Goal: Use online tool/utility: Utilize a website feature to perform a specific function

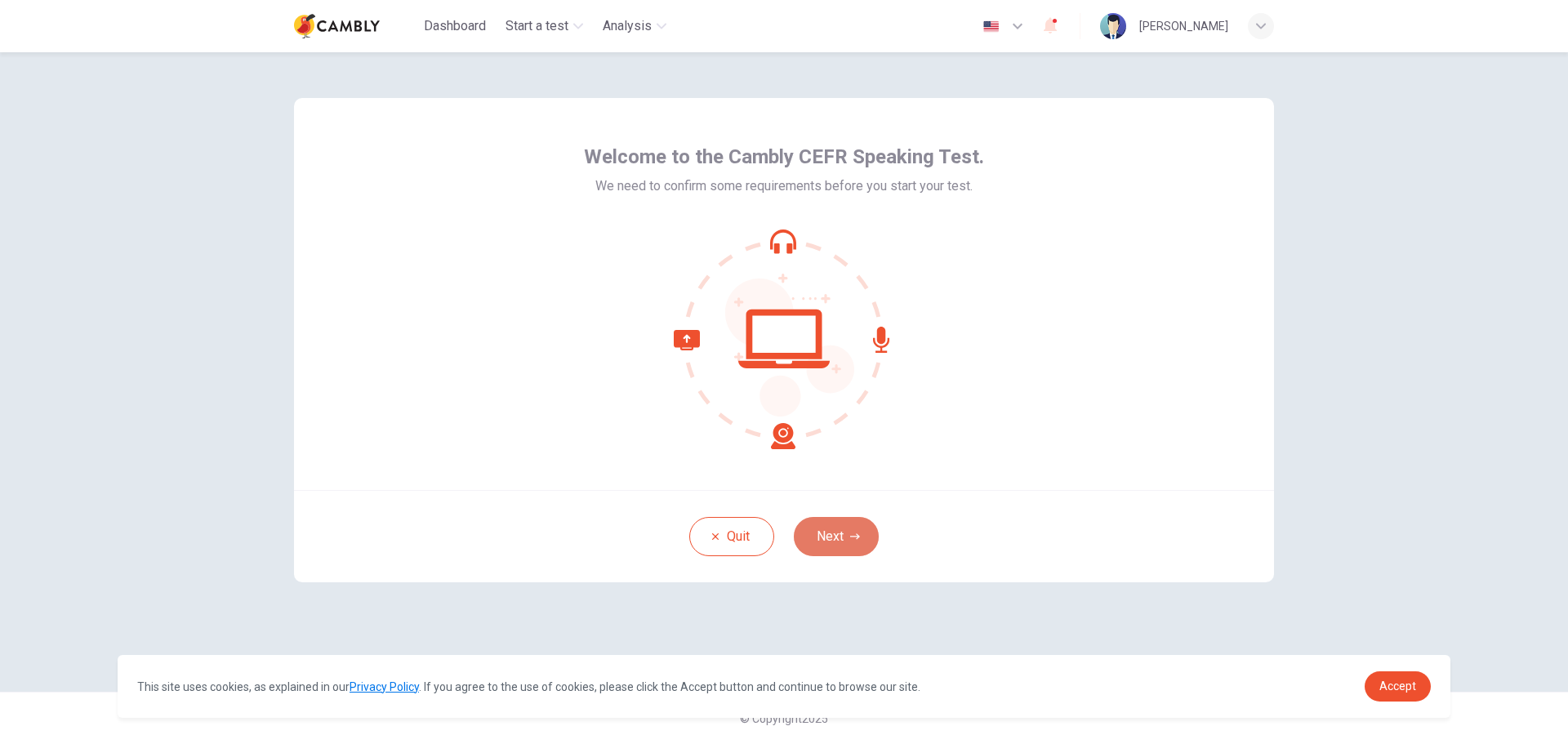
click at [856, 540] on icon "button" at bounding box center [856, 537] width 10 height 10
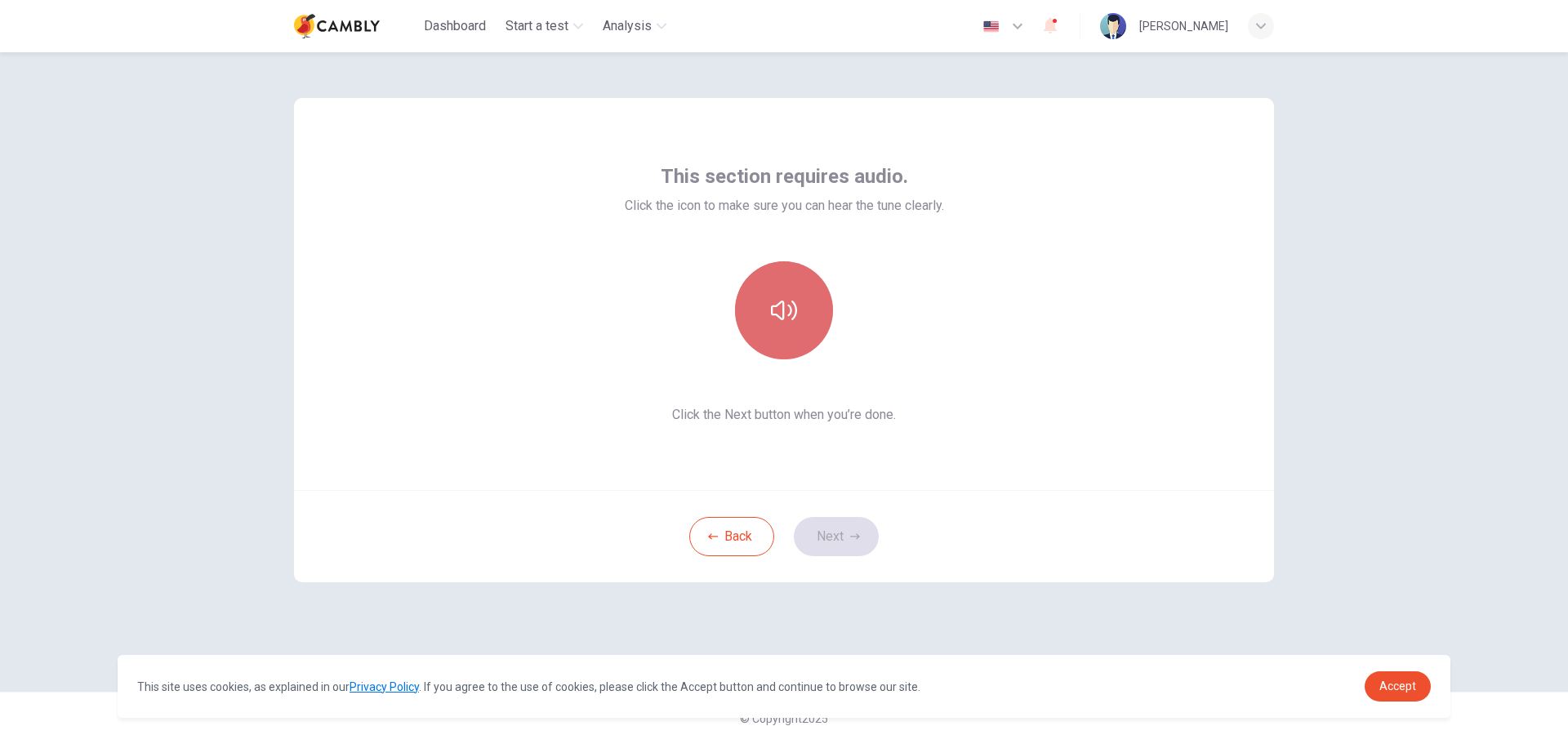
click at [796, 335] on button "button" at bounding box center [784, 310] width 98 height 98
click at [847, 539] on button "Next" at bounding box center [836, 536] width 85 height 39
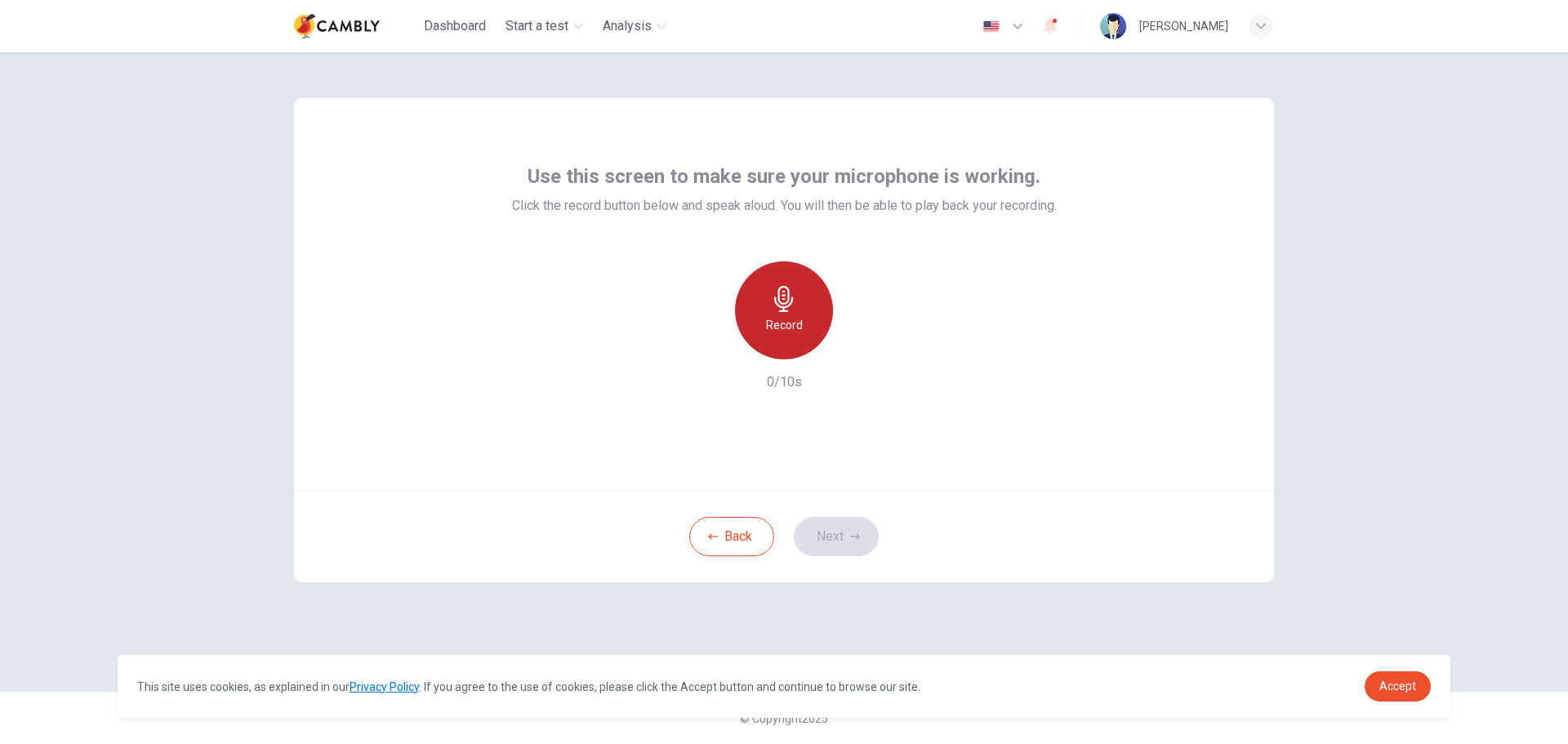
click at [792, 320] on h6 "Record" at bounding box center [784, 325] width 37 height 20
click at [857, 344] on icon "button" at bounding box center [860, 346] width 7 height 10
click at [851, 542] on button "Next" at bounding box center [836, 536] width 85 height 39
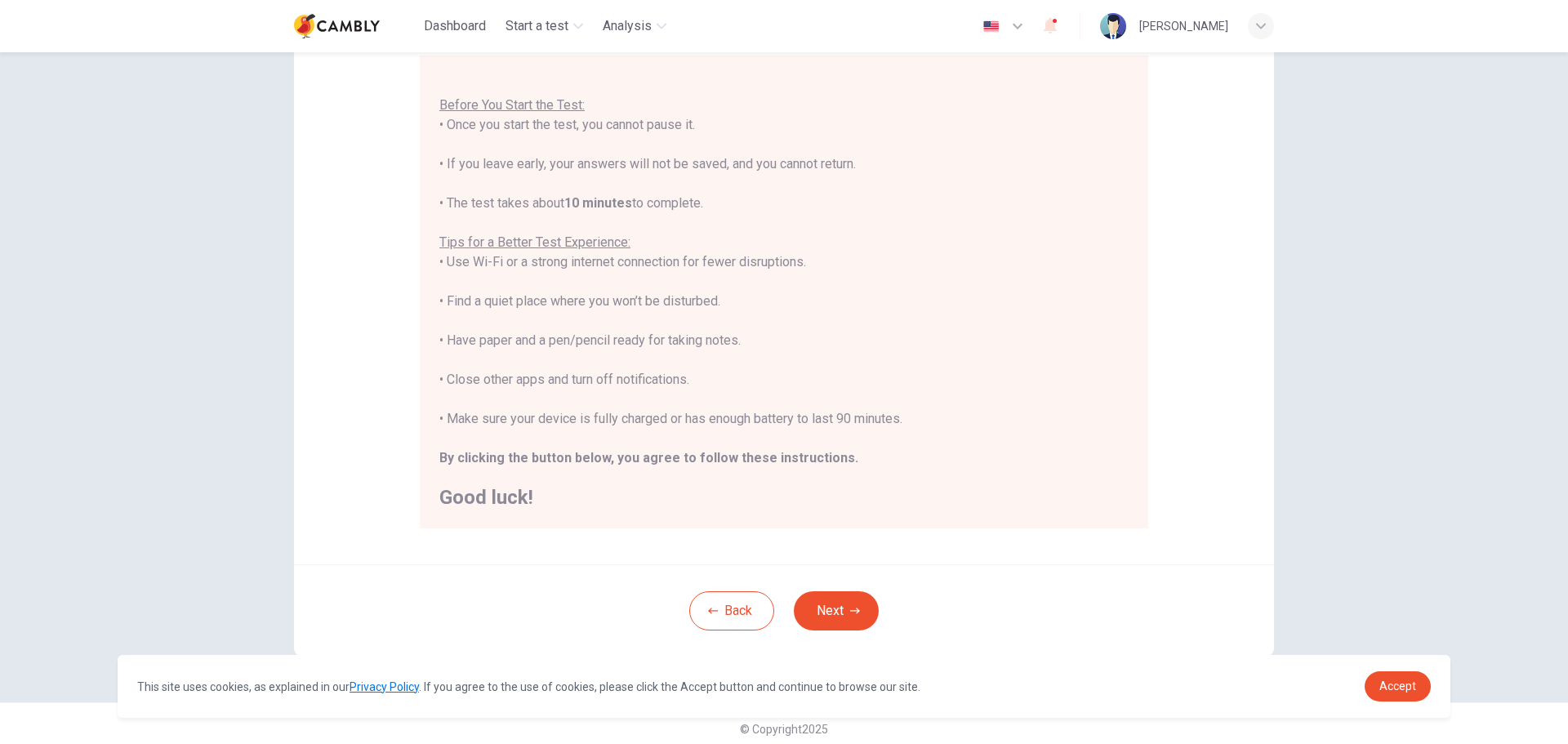
scroll to position [164, 0]
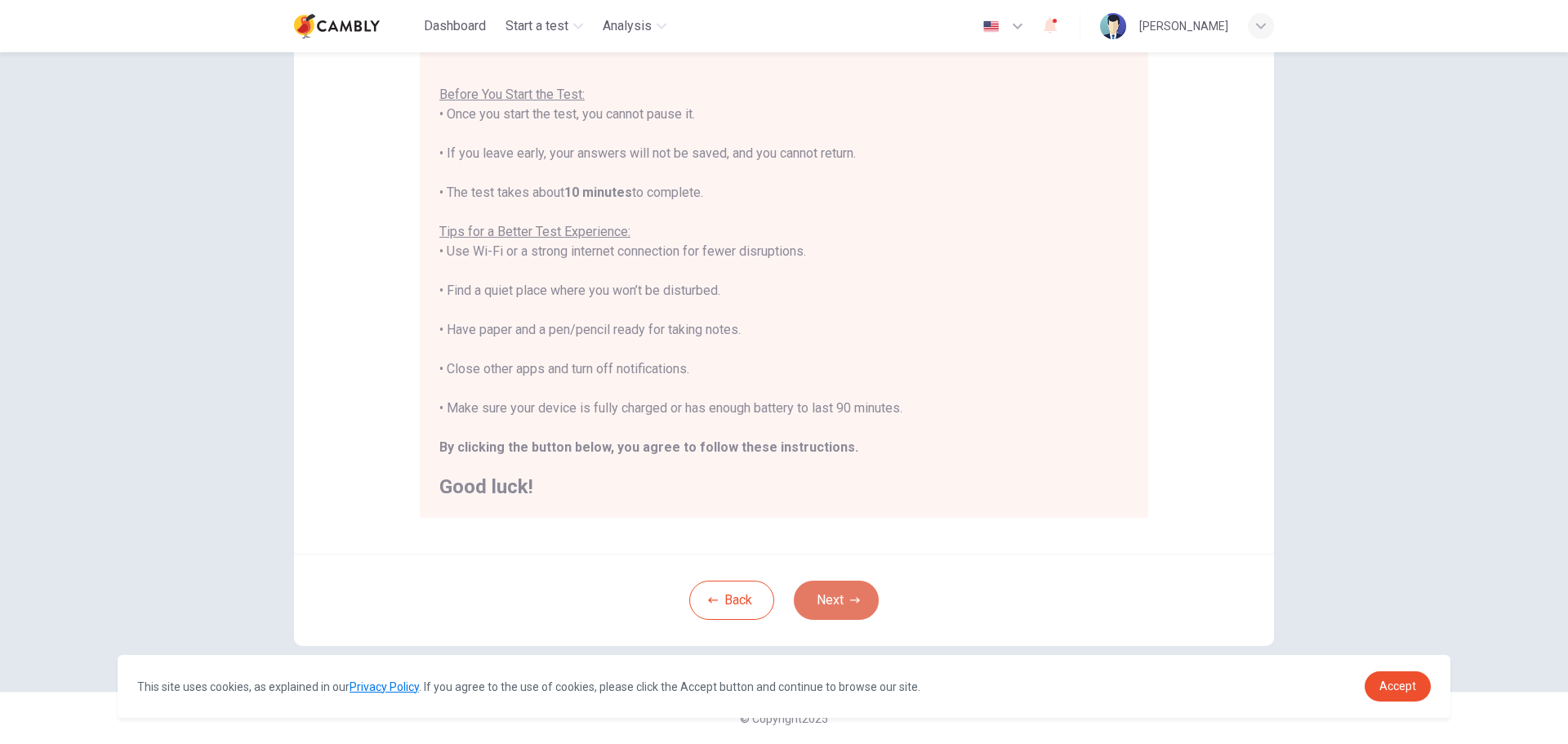
click at [828, 596] on button "Next" at bounding box center [836, 600] width 85 height 39
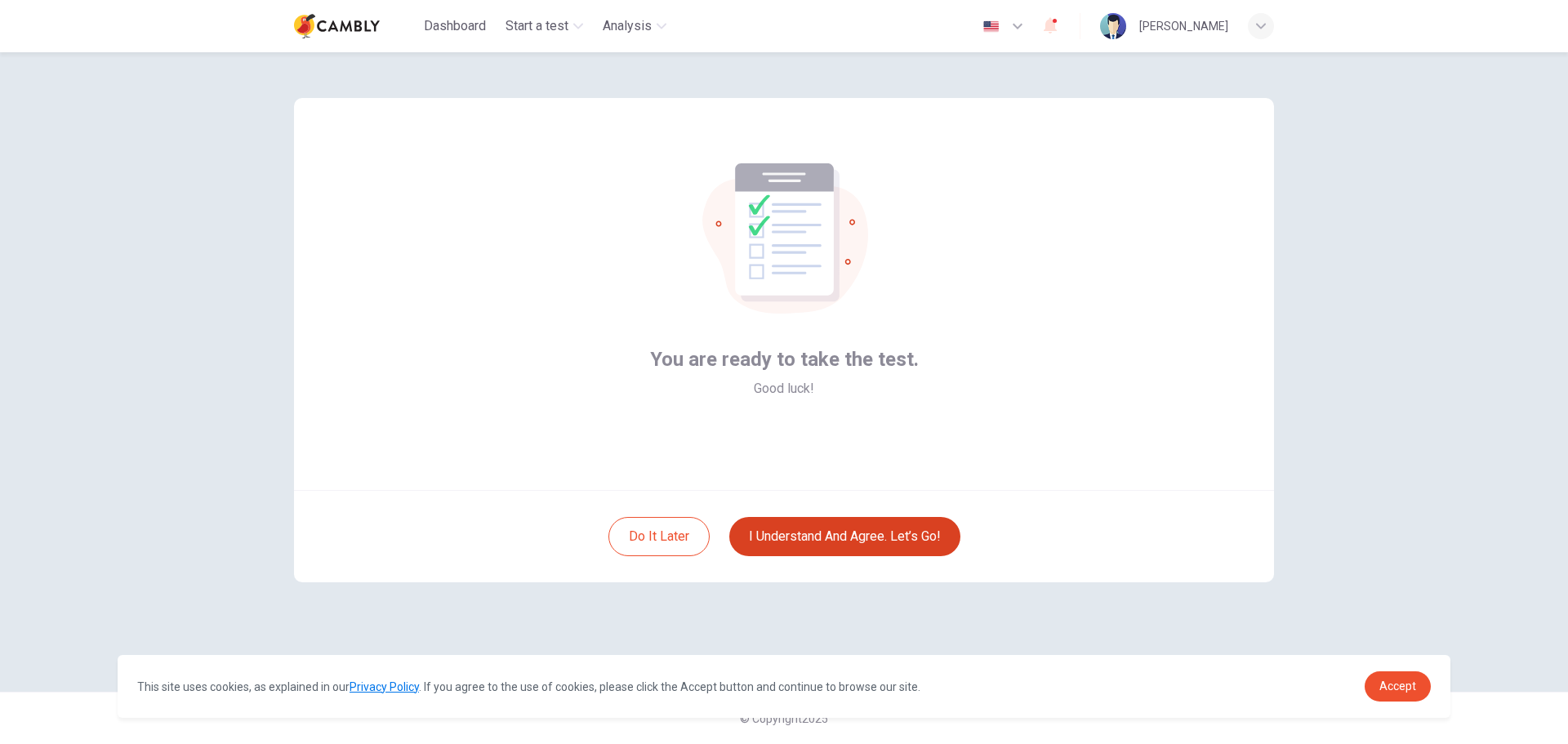
scroll to position [0, 0]
click at [849, 548] on button "I understand and agree. Let’s go!" at bounding box center [845, 536] width 231 height 39
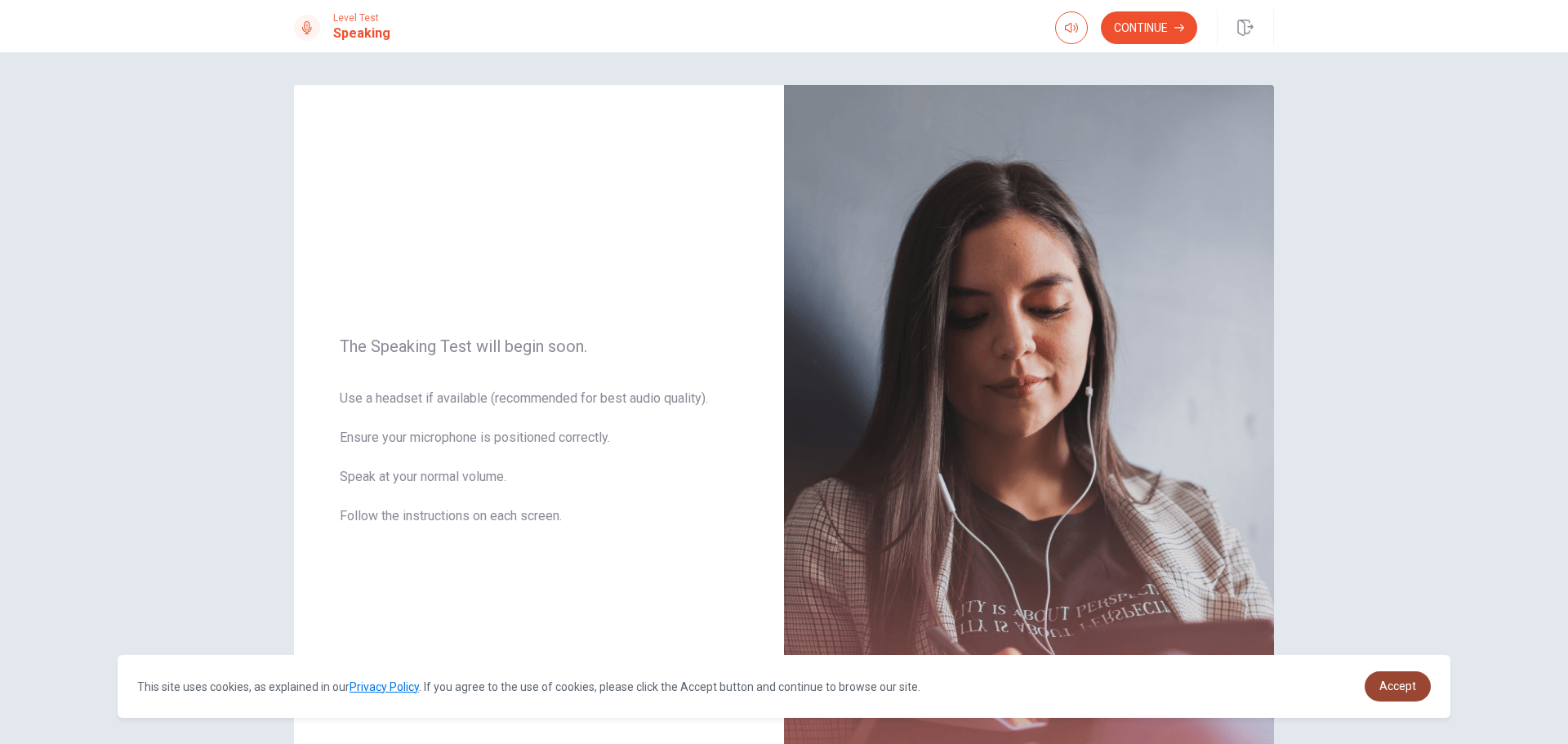
click at [1420, 683] on link "Accept" at bounding box center [1398, 686] width 67 height 30
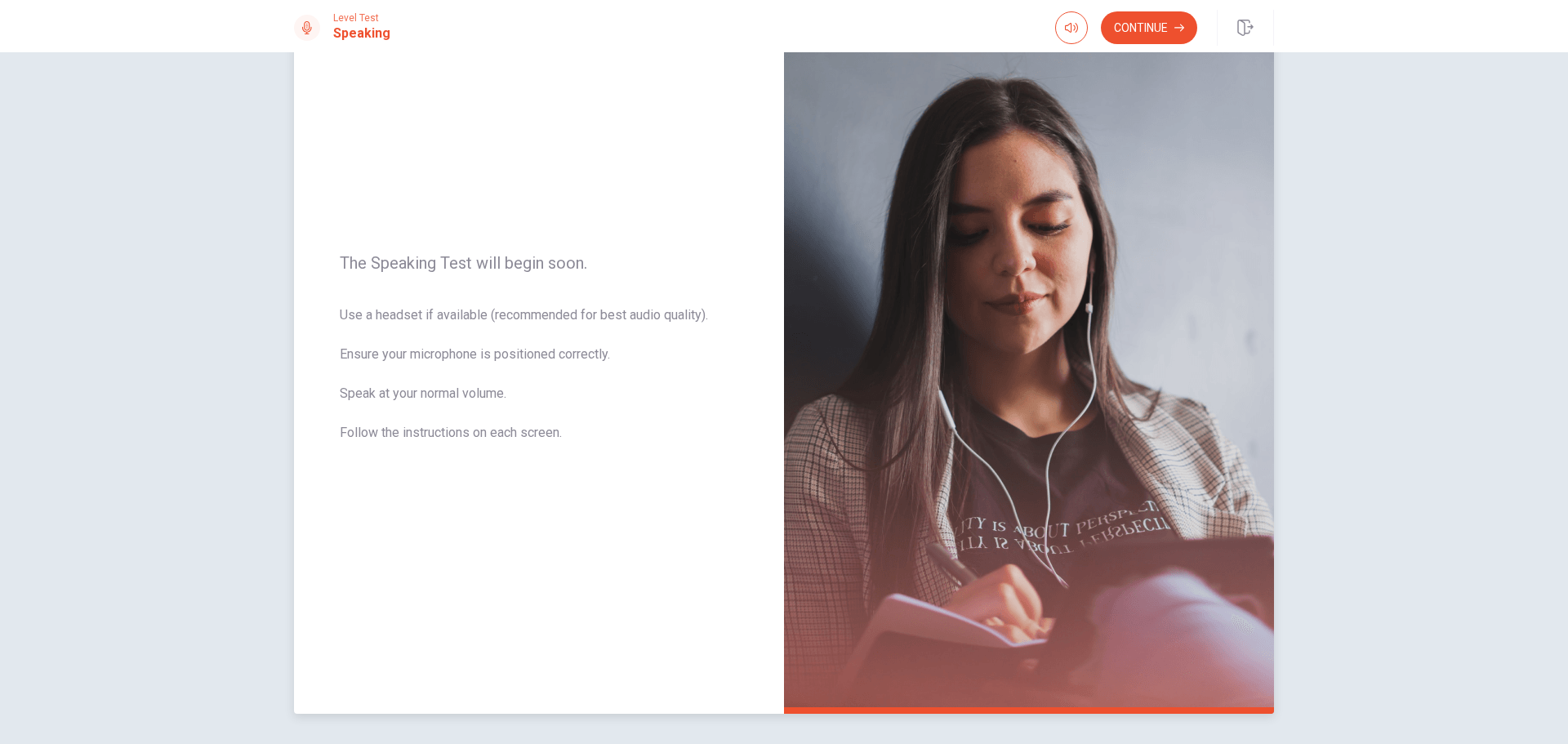
scroll to position [83, 0]
click at [1158, 17] on button "Continue" at bounding box center [1149, 27] width 97 height 33
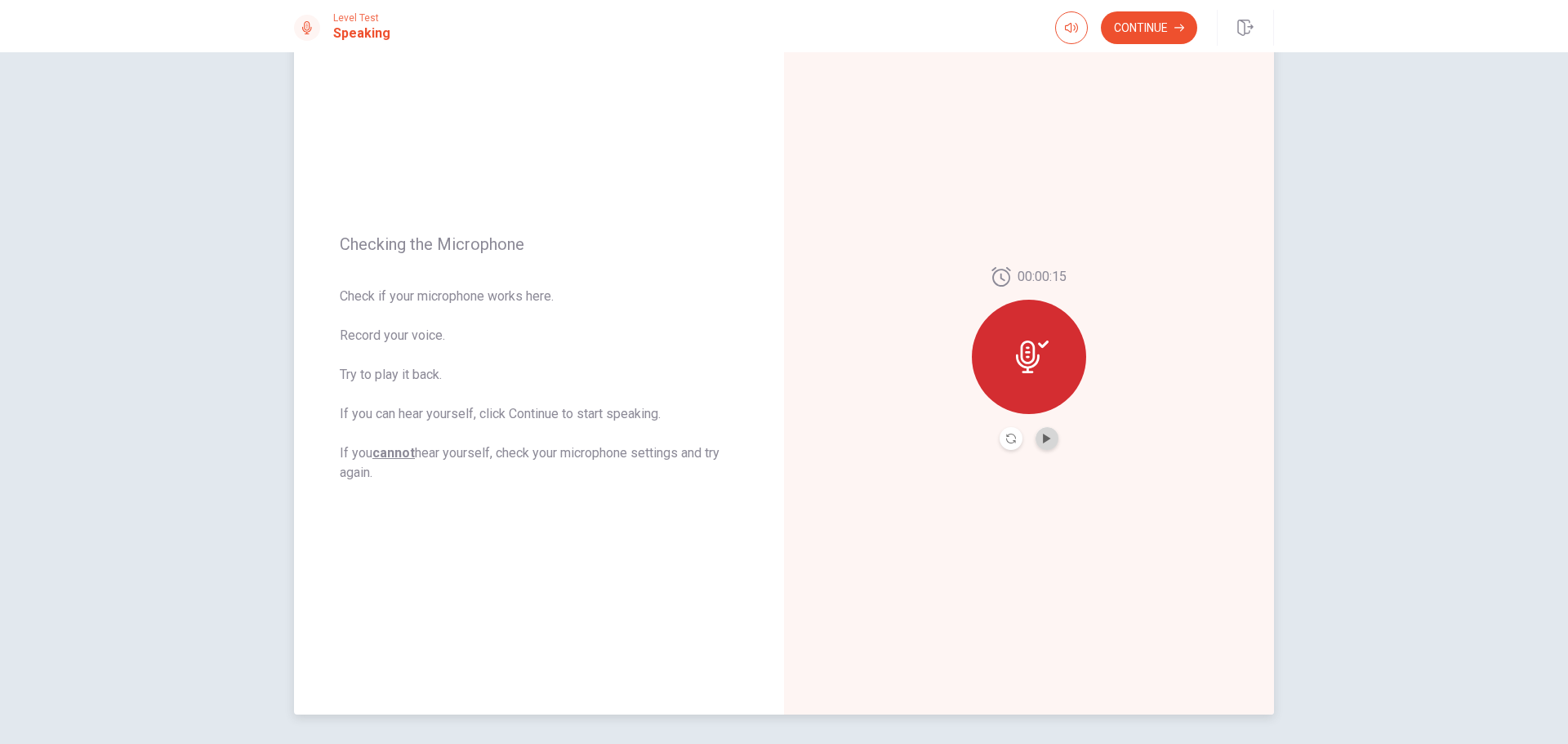
click at [1051, 445] on button "Play Audio" at bounding box center [1047, 438] width 23 height 23
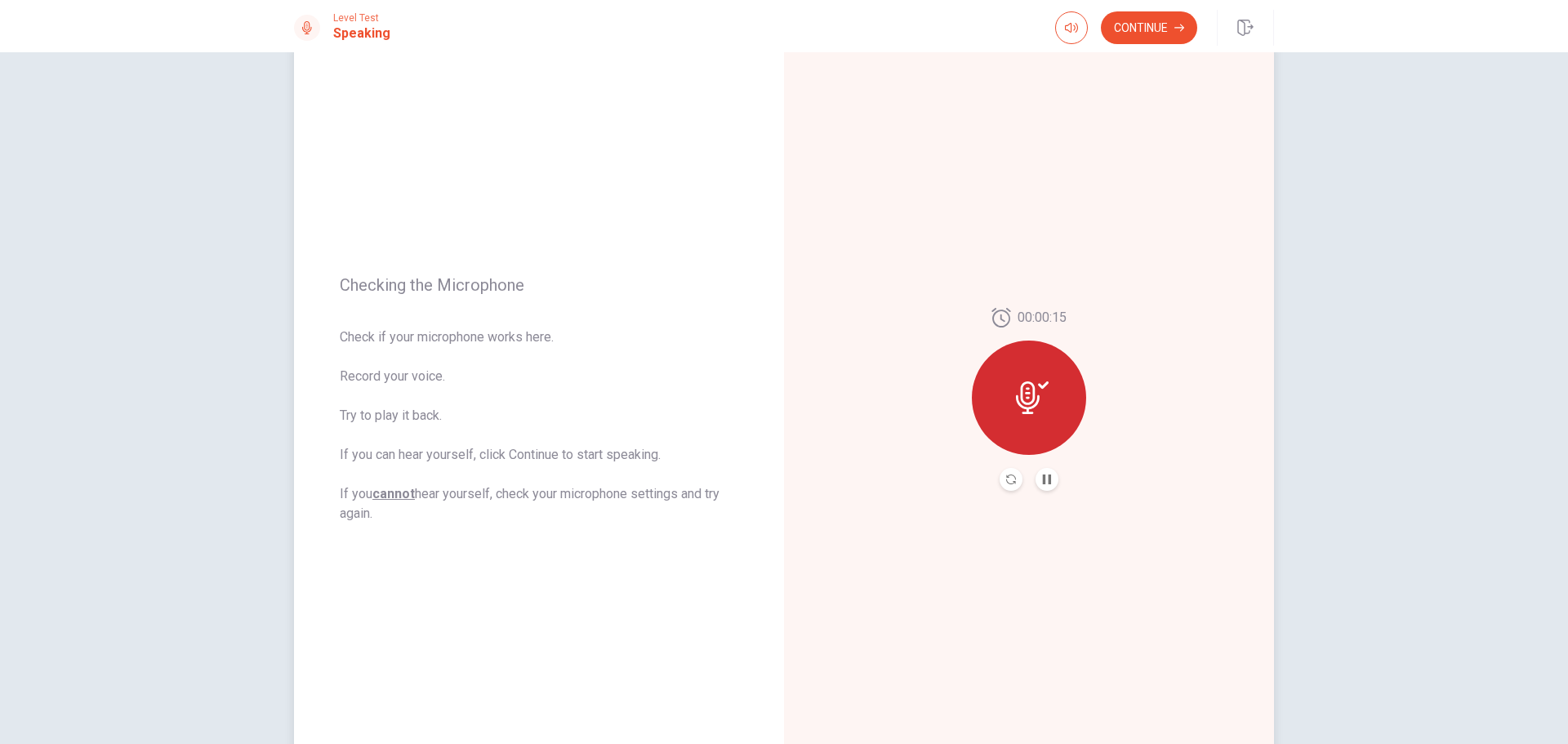
scroll to position [44, 0]
click at [1170, 25] on button "Continue" at bounding box center [1149, 27] width 97 height 33
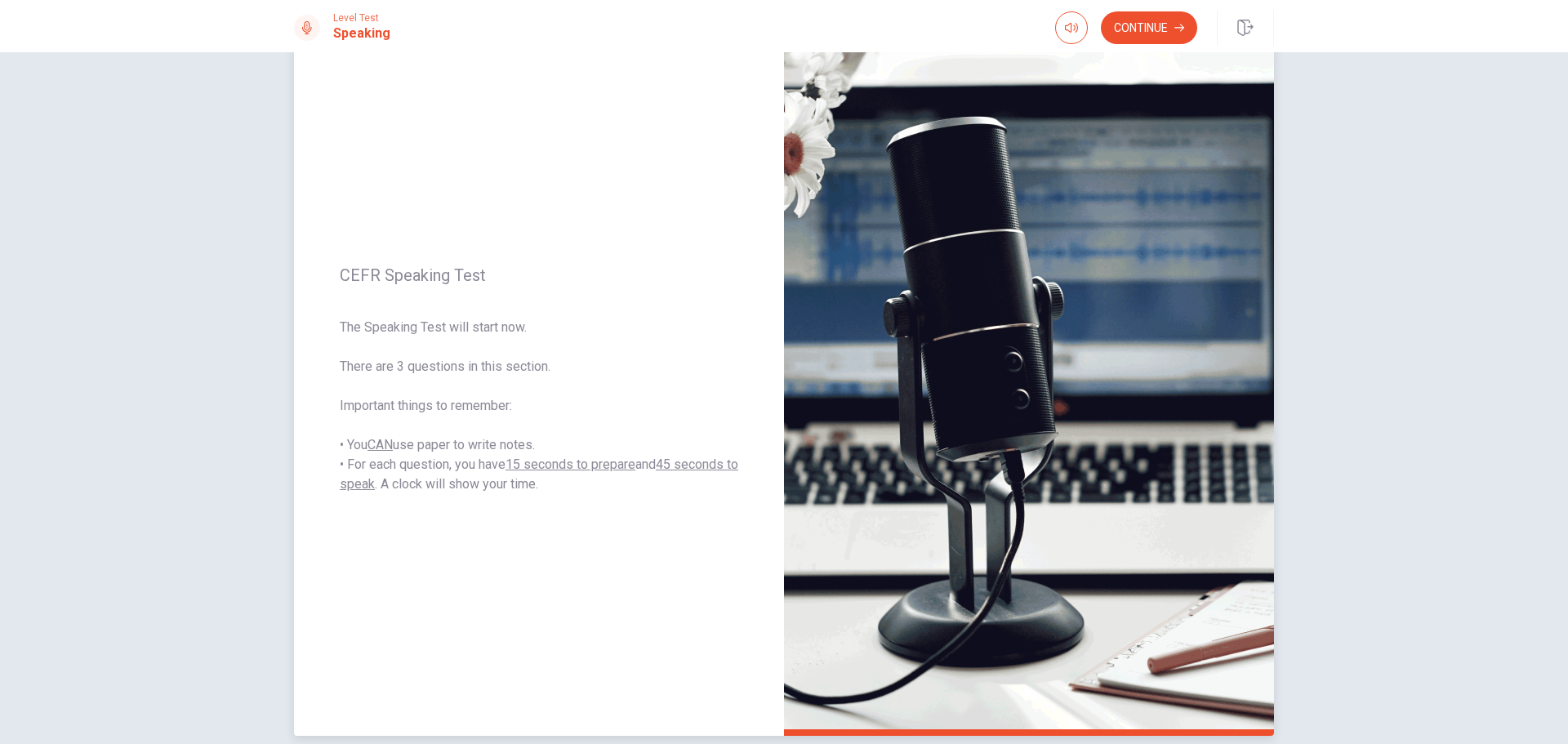
scroll to position [59, 0]
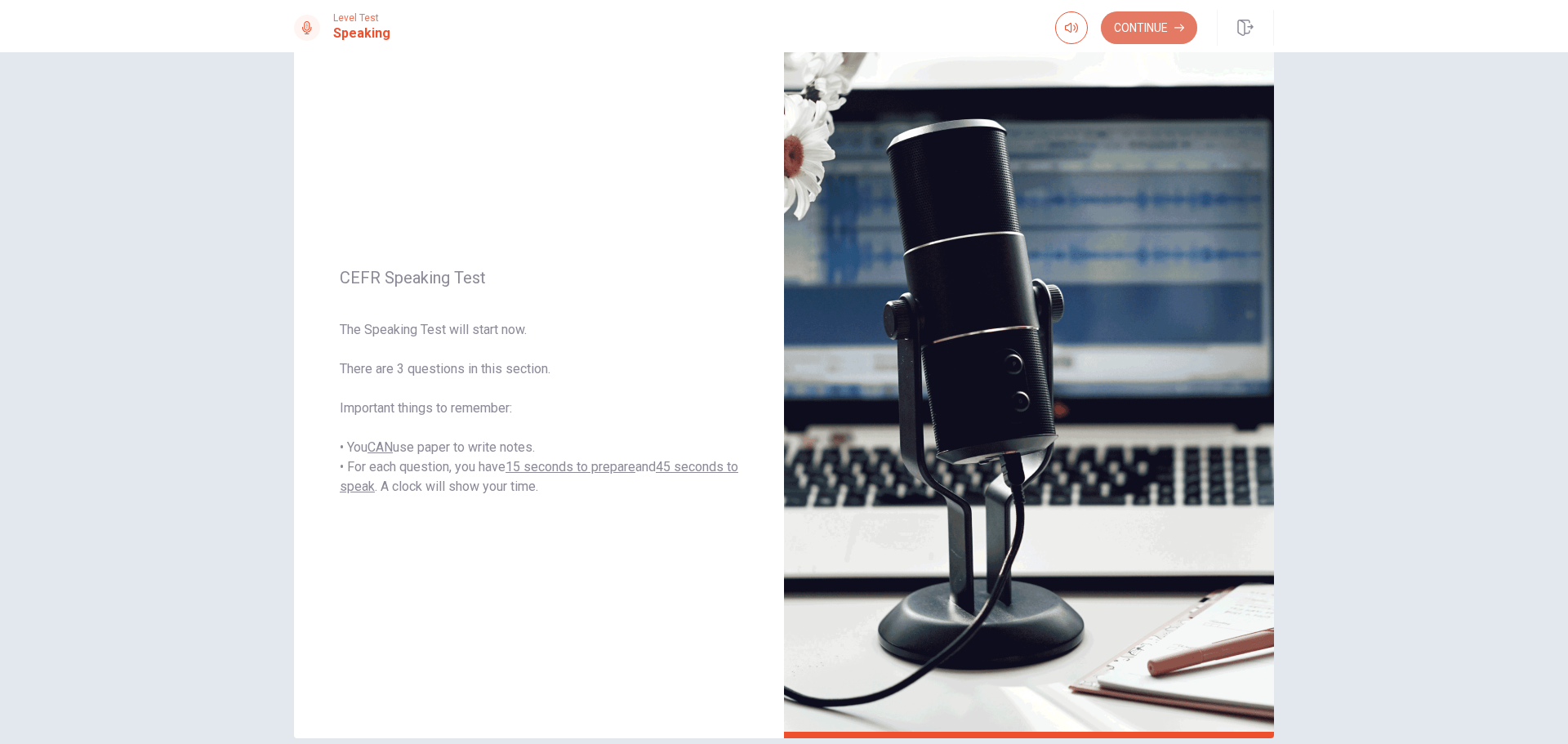
click at [1174, 41] on button "Continue" at bounding box center [1149, 27] width 97 height 33
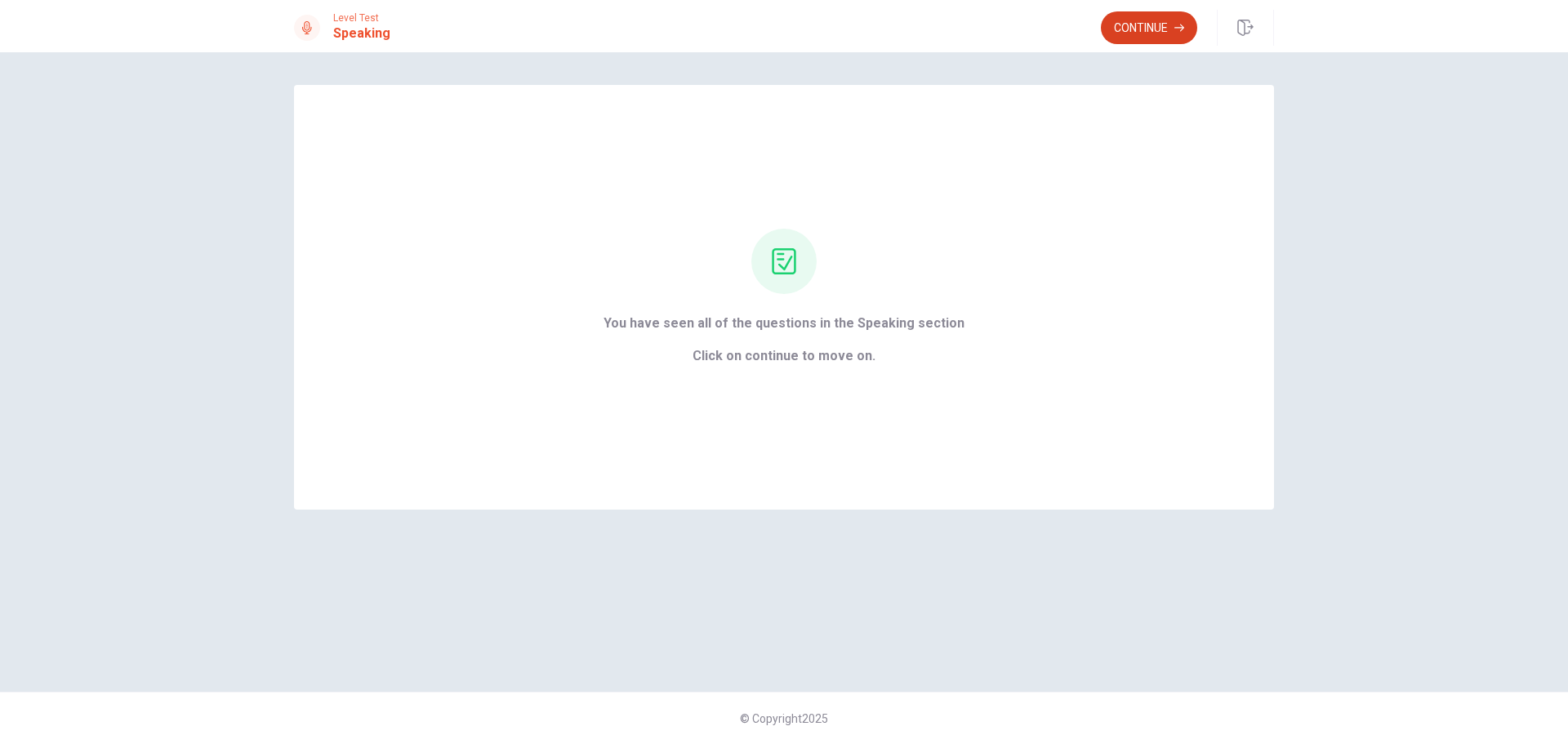
click at [1147, 32] on button "Continue" at bounding box center [1149, 27] width 97 height 33
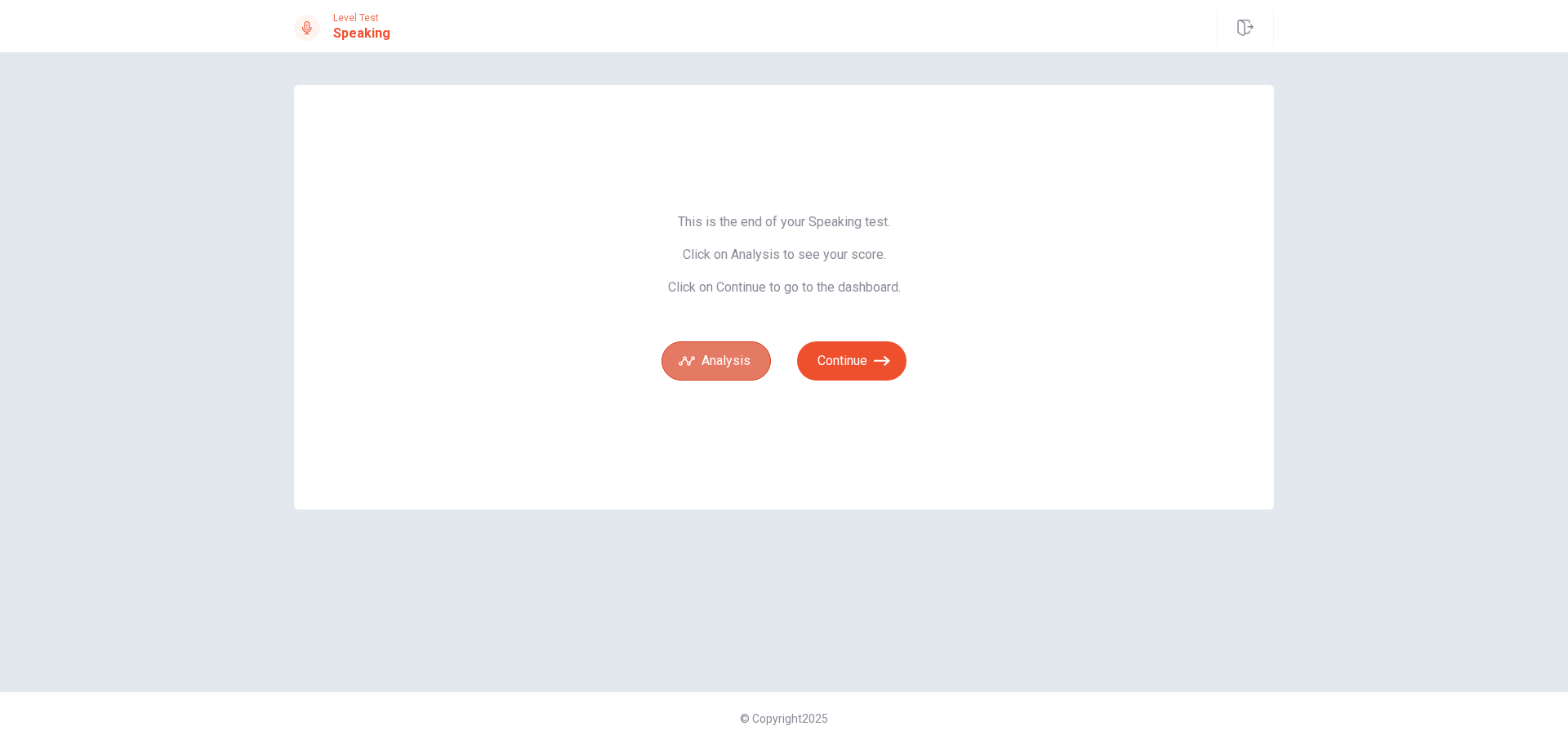
click at [742, 374] on button "Analysis" at bounding box center [716, 360] width 109 height 39
